Goal: Transaction & Acquisition: Book appointment/travel/reservation

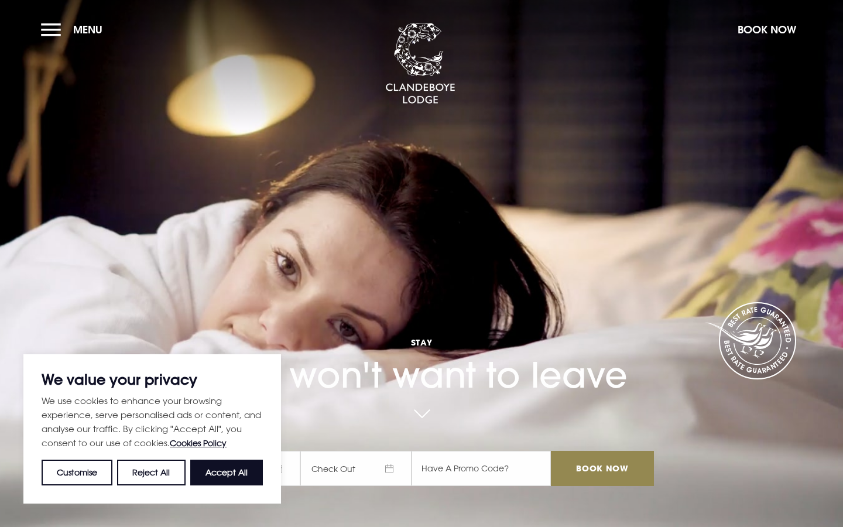
click at [228, 453] on div "We use cookies to enhance your browsing experience, serve personalised ads or c…" at bounding box center [152, 439] width 221 height 92
click at [228, 464] on button "Accept All" at bounding box center [226, 473] width 73 height 26
checkbox input "true"
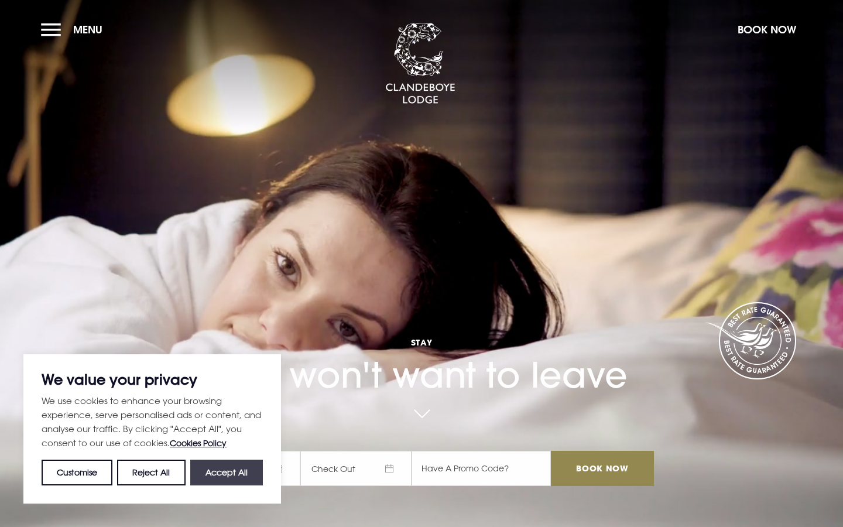
checkbox input "true"
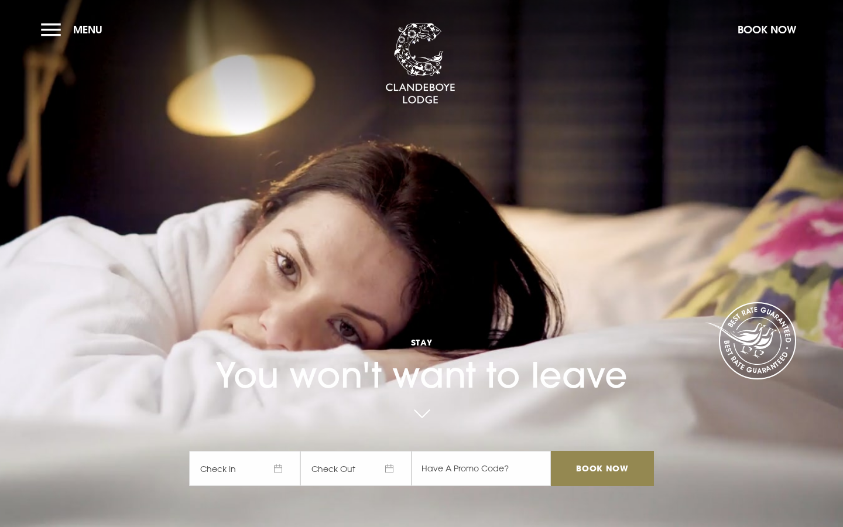
click at [263, 466] on span "Check In" at bounding box center [244, 468] width 111 height 35
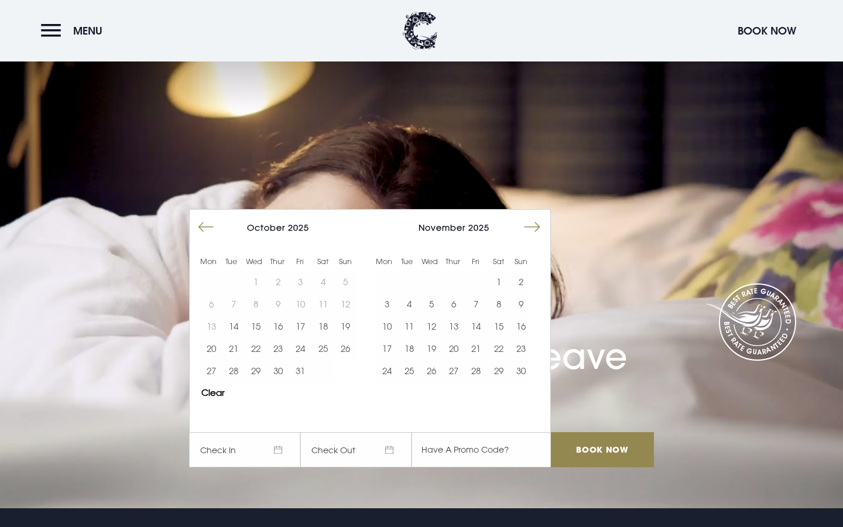
scroll to position [18, 0]
click at [539, 214] on div "November 2025 1 2 3 4 5 6 7 8 9 10 11 12 13 14 15 16 17 18 19 20 21 22 23 24 25…" at bounding box center [453, 299] width 176 height 179
click at [539, 215] on div "November 2025 1 2 3 4 5 6 7 8 9 10 11 12 13 14 15 16 17 18 19 20 21 22 23 24 25…" at bounding box center [453, 299] width 176 height 179
click at [538, 218] on button "Move forward to switch to the next month." at bounding box center [532, 228] width 22 height 22
click at [533, 224] on button "Move forward to switch to the next month." at bounding box center [532, 228] width 22 height 22
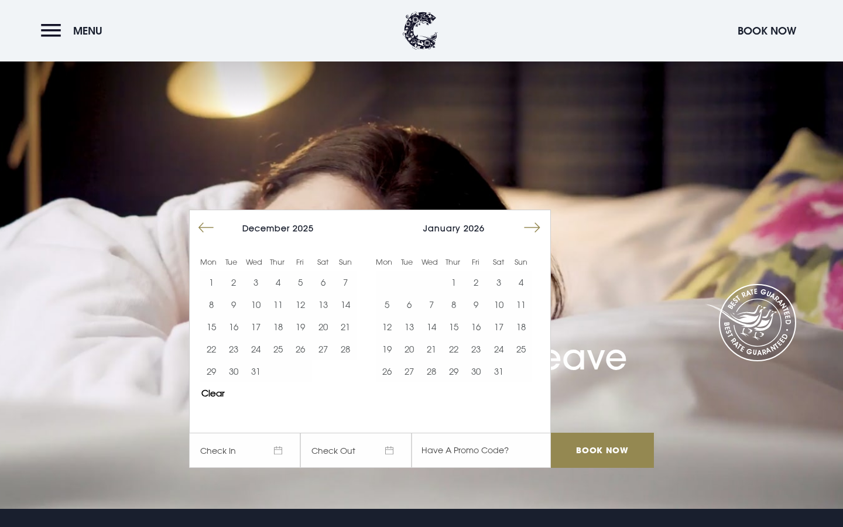
click at [533, 224] on button "Move forward to switch to the next month." at bounding box center [532, 228] width 22 height 22
click at [481, 303] on button "6" at bounding box center [476, 304] width 22 height 22
click at [492, 303] on button "7" at bounding box center [499, 304] width 22 height 22
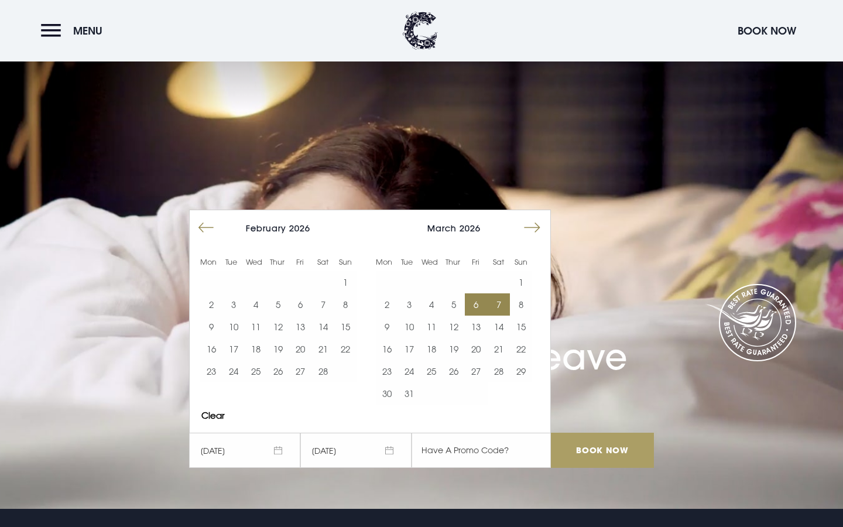
click at [603, 456] on input "Book Now" at bounding box center [602, 450] width 103 height 35
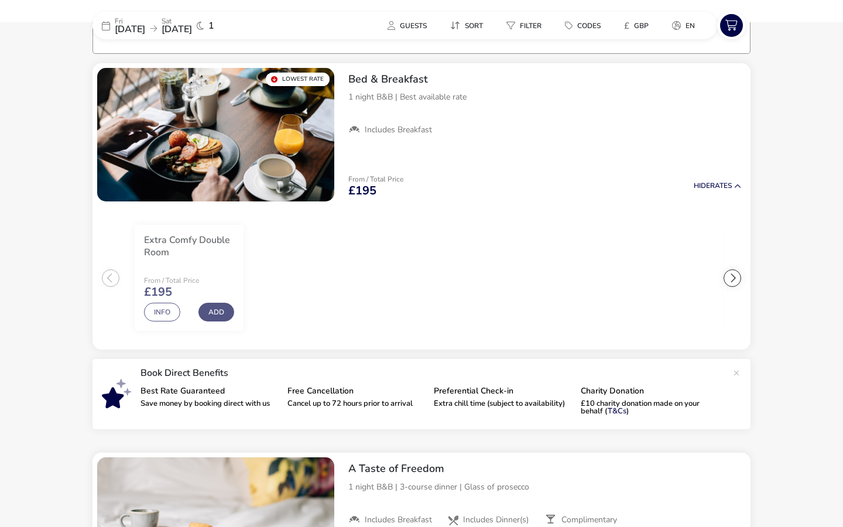
scroll to position [93, 0]
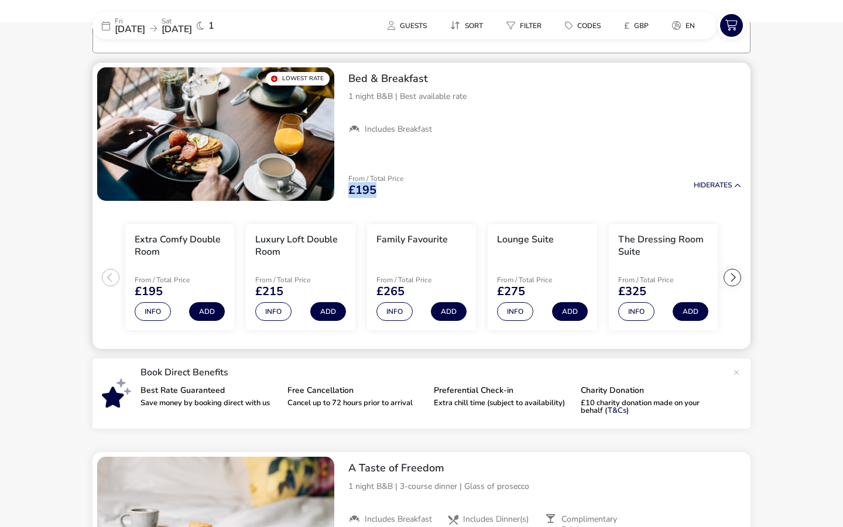
drag, startPoint x: 348, startPoint y: 190, endPoint x: 450, endPoint y: 190, distance: 101.3
click at [450, 190] on div "From / Total Price £195 Hide Rates" at bounding box center [545, 186] width 412 height 40
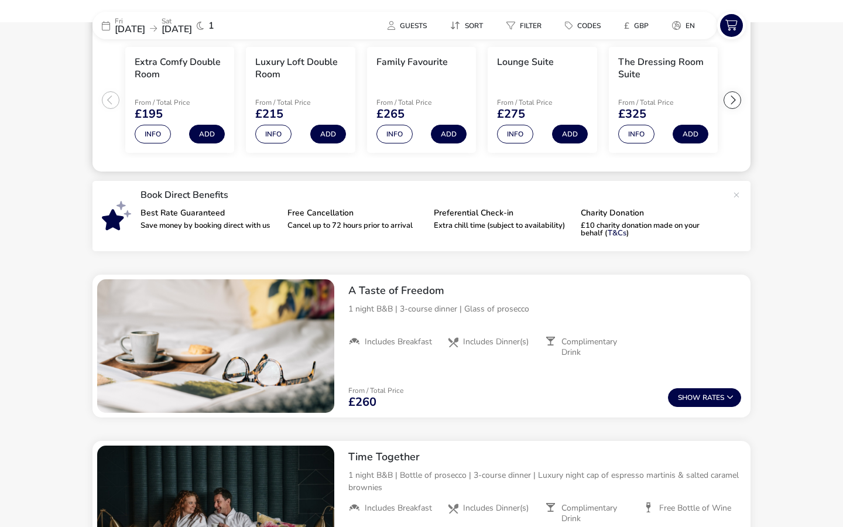
scroll to position [300, 0]
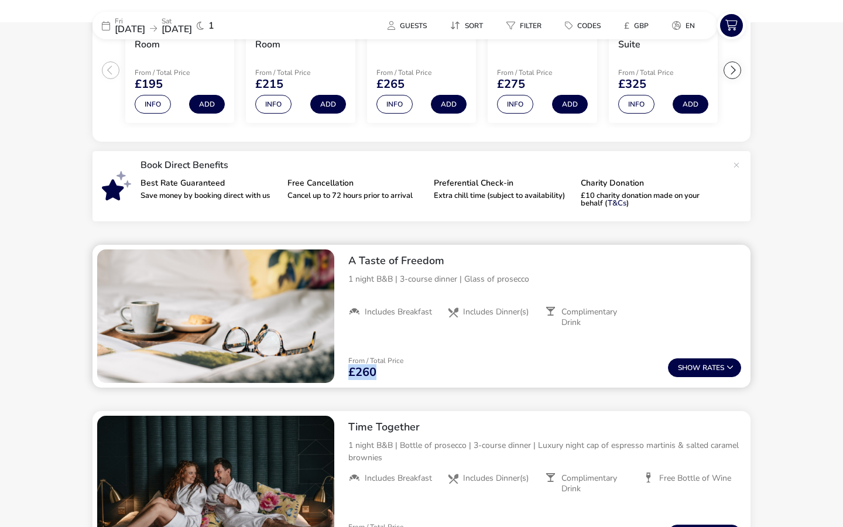
drag, startPoint x: 352, startPoint y: 371, endPoint x: 392, endPoint y: 371, distance: 39.8
click at [392, 371] on div "£260" at bounding box center [375, 373] width 55 height 12
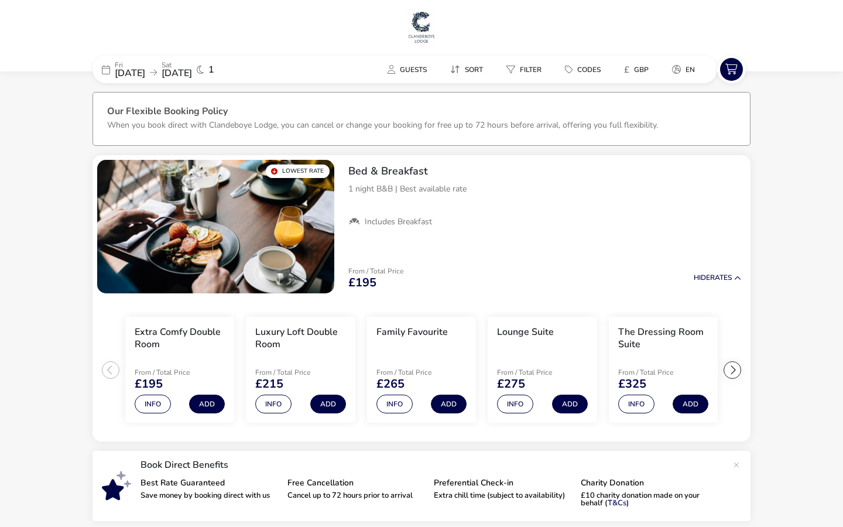
scroll to position [0, 0]
